Goal: Task Accomplishment & Management: Use online tool/utility

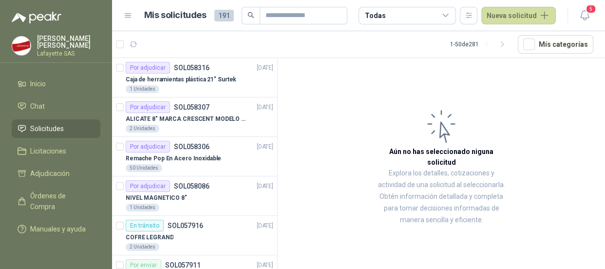
click at [39, 125] on span "Solicitudes" at bounding box center [47, 128] width 34 height 11
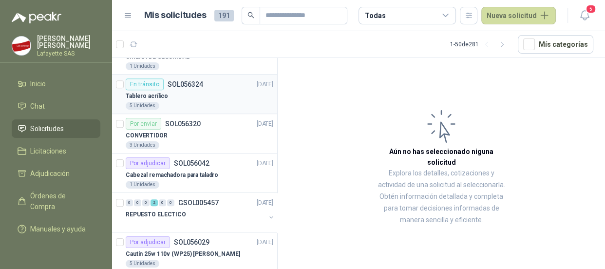
scroll to position [619, 0]
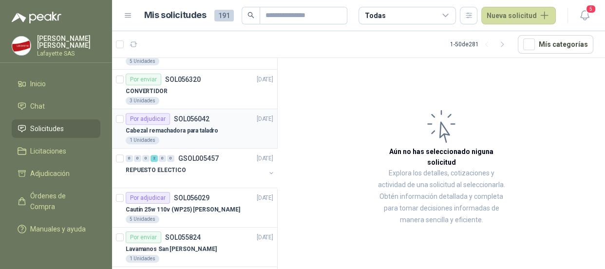
click at [145, 120] on div "Por adjudicar" at bounding box center [148, 119] width 44 height 12
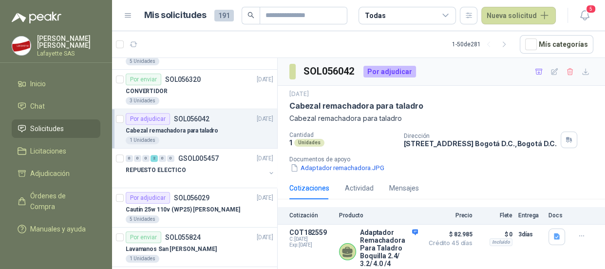
scroll to position [10, 0]
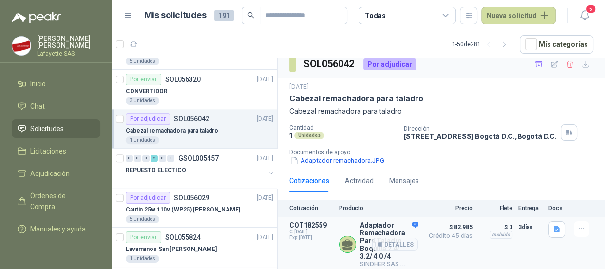
click at [431, 236] on p "$ 82.985 Crédito 45 [PERSON_NAME]" at bounding box center [448, 244] width 49 height 47
click at [375, 242] on icon "button" at bounding box center [378, 244] width 6 height 5
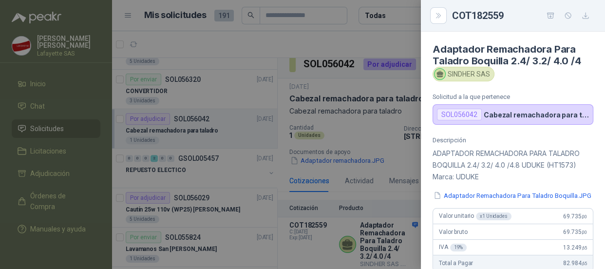
scroll to position [88, 0]
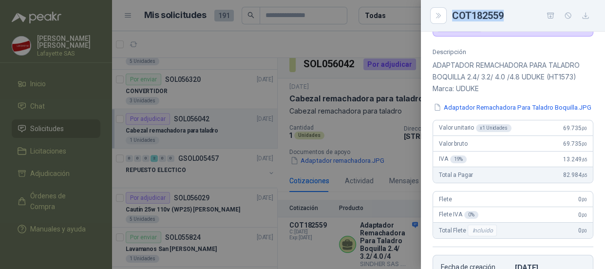
drag, startPoint x: 509, startPoint y: 14, endPoint x: 451, endPoint y: 12, distance: 58.5
click at [451, 12] on div "COT182559" at bounding box center [512, 16] width 161 height 16
copy div "COT182559"
click at [491, 112] on button "Adaptador Remachadora Para Taladro Boquilla.JPG" at bounding box center [512, 107] width 160 height 10
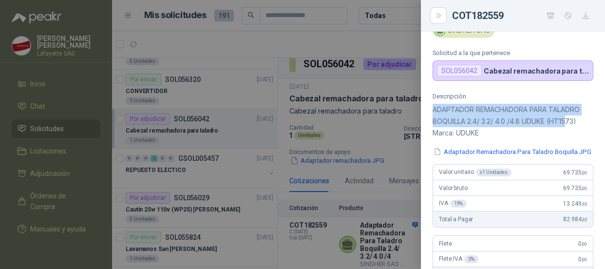
drag, startPoint x: 433, startPoint y: 111, endPoint x: 545, endPoint y: 115, distance: 111.6
click at [556, 118] on p "ADAPTADOR REMACHADORA PARA TALADRO BOQUILLA 2.4/ 3.2/ 4.0 /4.8 UDUKE (HT1573) M…" at bounding box center [512, 121] width 161 height 35
click at [539, 112] on p "ADAPTADOR REMACHADORA PARA TALADRO BOQUILLA 2.4/ 3.2/ 4.0 /4.8 UDUKE (HT1573) M…" at bounding box center [512, 121] width 161 height 35
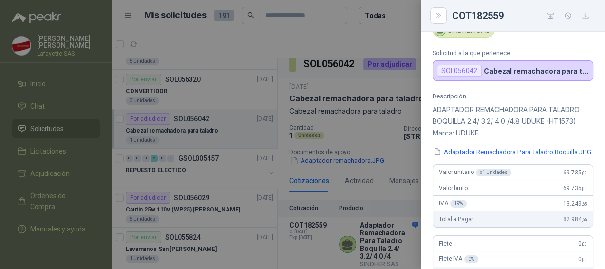
click at [432, 109] on div "Descripción ADAPTADOR REMACHADORA PARA TALADRO BOQUILLA 2.4/ 3.2/ 4.0 /4.8 UDUK…" at bounding box center [513, 221] width 184 height 256
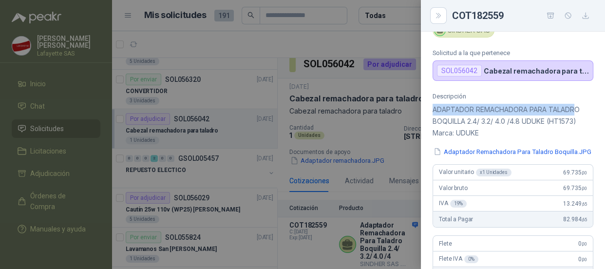
drag, startPoint x: 432, startPoint y: 109, endPoint x: 573, endPoint y: 105, distance: 140.8
click at [573, 105] on p "ADAPTADOR REMACHADORA PARA TALADRO BOQUILLA 2.4/ 3.2/ 4.0 /4.8 UDUKE (HT1573) M…" at bounding box center [512, 121] width 161 height 35
click at [528, 105] on p "ADAPTADOR REMACHADORA PARA TALADRO BOQUILLA 2.4/ 3.2/ 4.0 /4.8 UDUKE (HT1573) M…" at bounding box center [512, 121] width 161 height 35
drag, startPoint x: 433, startPoint y: 110, endPoint x: 576, endPoint y: 112, distance: 143.2
click at [576, 112] on p "ADAPTADOR REMACHADORA PARA TALADRO BOQUILLA 2.4/ 3.2/ 4.0 /4.8 UDUKE (HT1573) M…" at bounding box center [512, 121] width 161 height 35
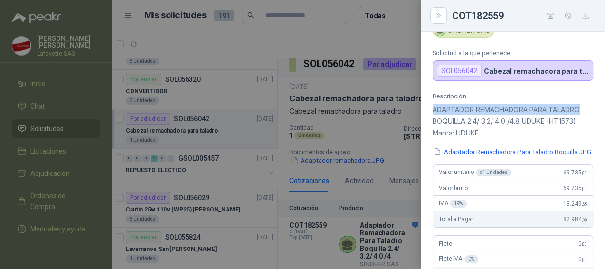
copy p "ADAPTADOR REMACHADORA PARA TALADRO"
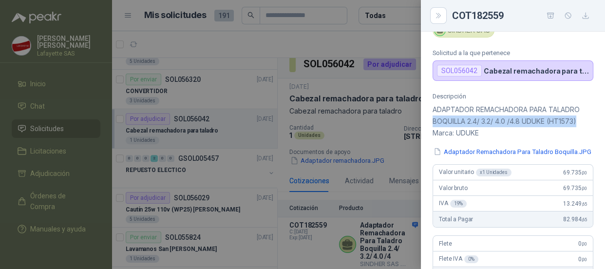
drag, startPoint x: 432, startPoint y: 122, endPoint x: 573, endPoint y: 118, distance: 140.3
click at [573, 118] on p "ADAPTADOR REMACHADORA PARA TALADRO BOQUILLA 2.4/ 3.2/ 4.0 /4.8 UDUKE (HT1573) M…" at bounding box center [512, 121] width 161 height 35
copy p "BOQUILLA 2.4/ 3.2/ 4.0 /4.8 UDUKE (HT1573)"
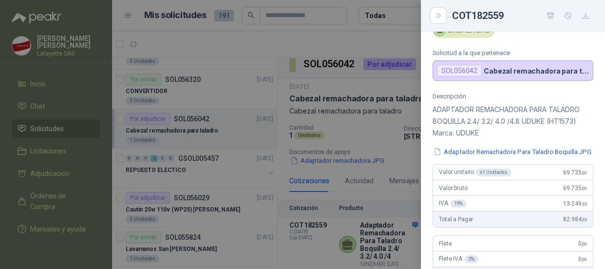
scroll to position [294, 0]
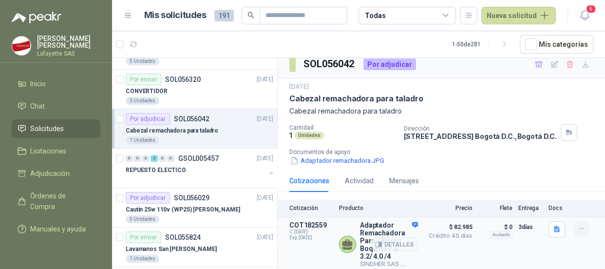
click at [578, 225] on icon "button" at bounding box center [582, 229] width 8 height 8
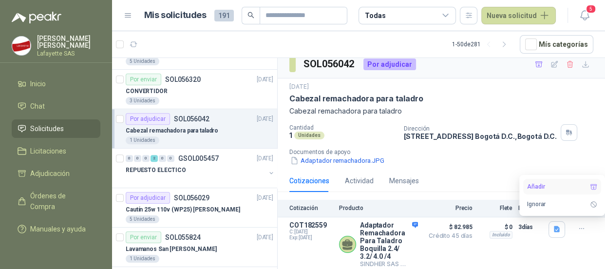
click at [538, 189] on button "Añadir" at bounding box center [562, 187] width 78 height 16
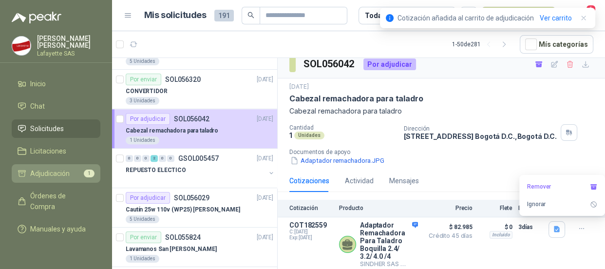
click at [53, 170] on span "Adjudicación" at bounding box center [49, 173] width 39 height 11
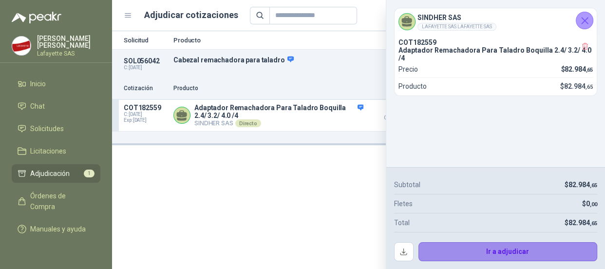
click at [477, 247] on button "Ir a adjudicar" at bounding box center [507, 251] width 179 height 19
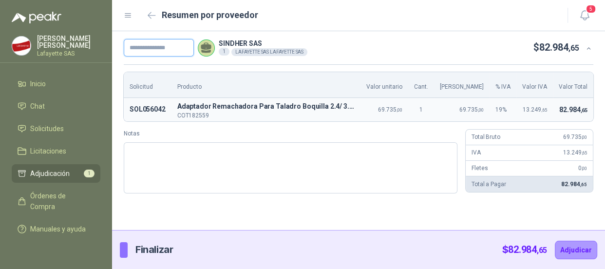
click at [175, 52] on input "text" at bounding box center [159, 48] width 70 height 18
paste input "******"
type input "******"
click at [583, 249] on button "Adjudicar" at bounding box center [576, 250] width 42 height 19
